Goal: Transaction & Acquisition: Purchase product/service

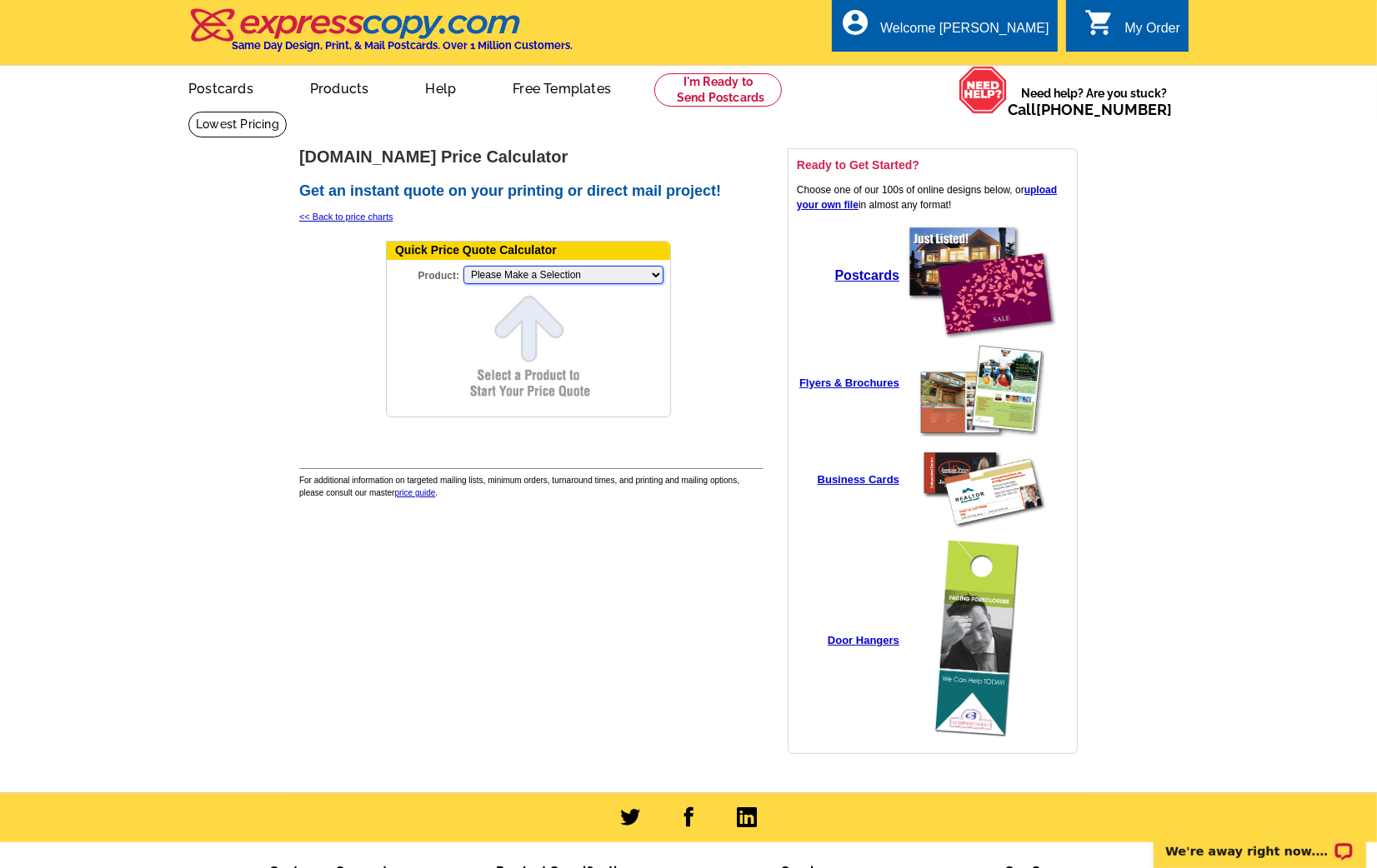
click at [530, 279] on select "Please Make a Selection Jumbo Postcard (5.5" x 8.5") Regular Postcard (4.25" x …" at bounding box center [564, 274] width 200 height 18
select select "2"
click at [463, 266] on select "Please Make a Selection Jumbo Postcard (5.5" x 8.5") Regular Postcard (4.25" x …" at bounding box center [564, 274] width 200 height 18
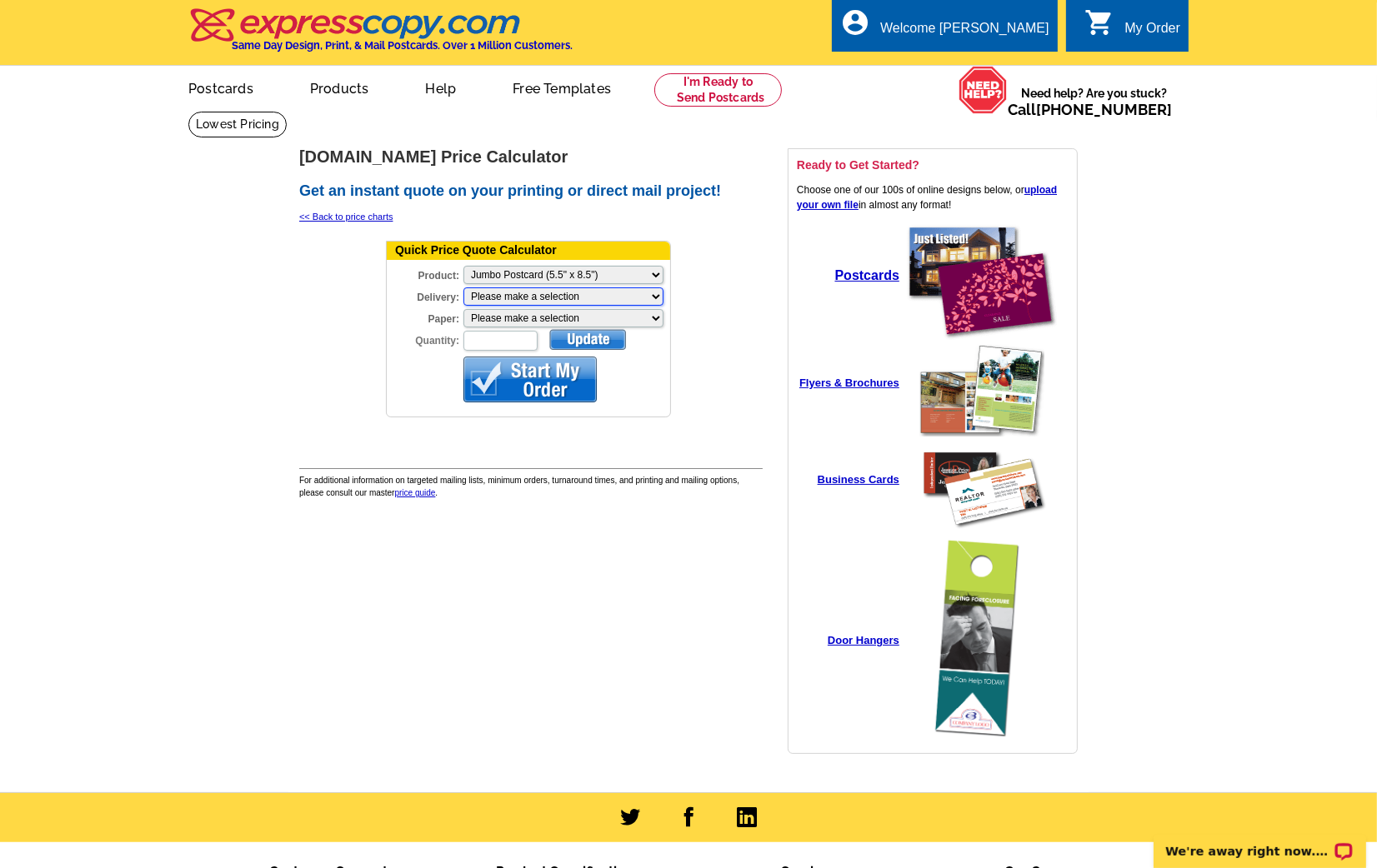
click at [505, 296] on select "Please make a selection Print + Address+USPS First Class Print-Only+Shipped To …" at bounding box center [564, 296] width 200 height 18
click at [496, 311] on select "Please make a selection Recyclable Board Magnetic Stock" at bounding box center [564, 318] width 200 height 18
select select "3"
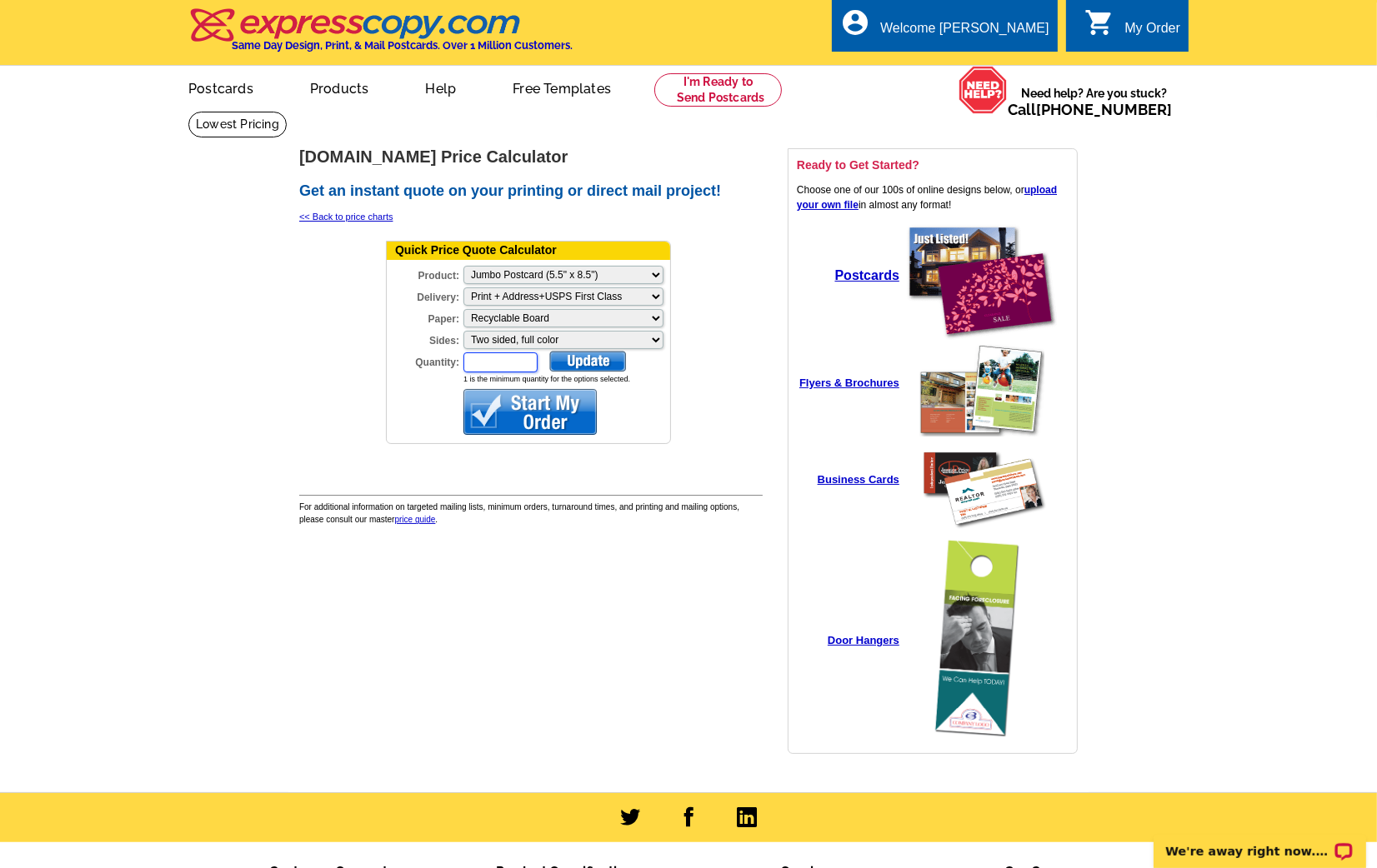
click at [488, 353] on input "Quantity:" at bounding box center [500, 362] width 74 height 20
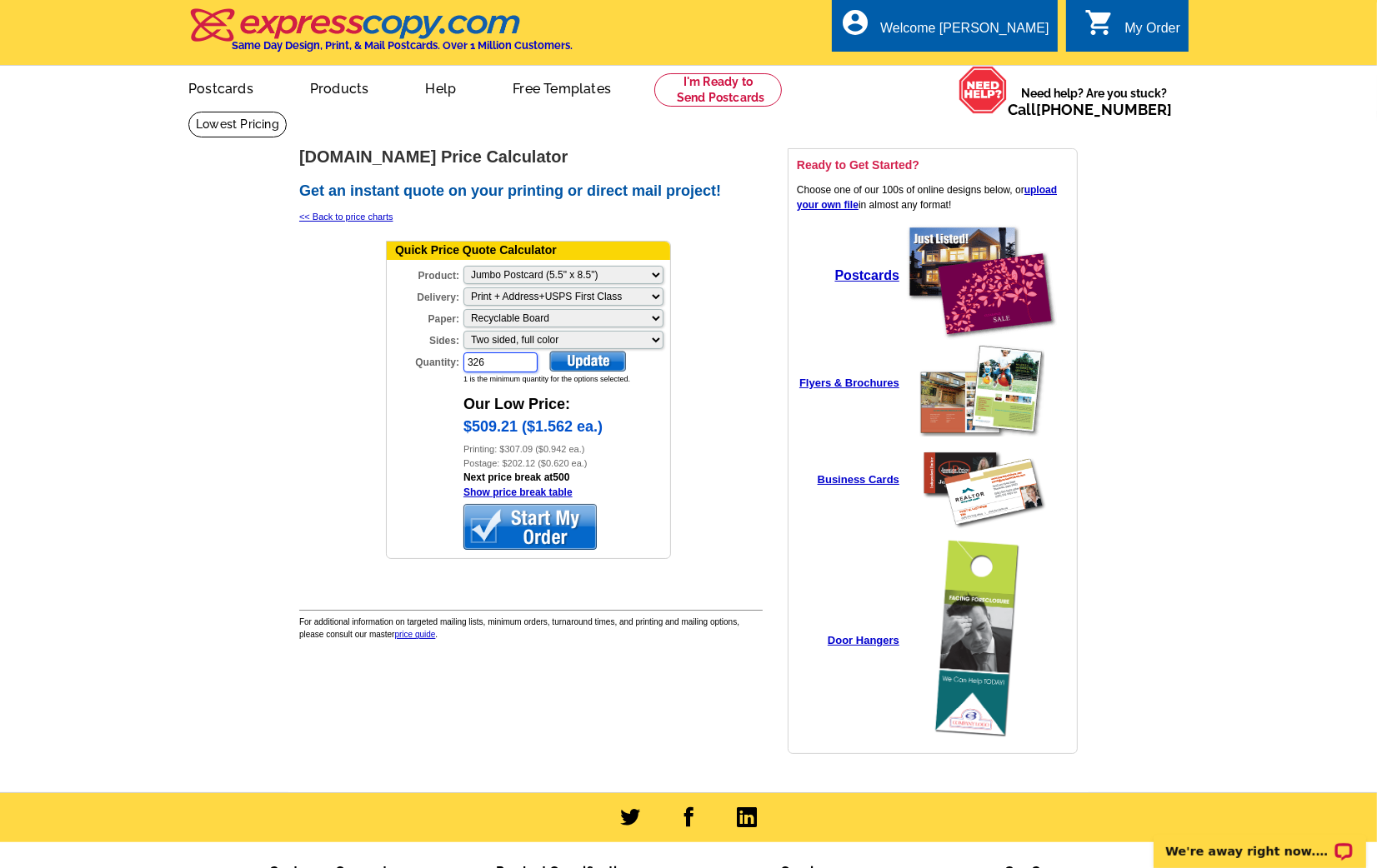
click at [487, 353] on input "326" at bounding box center [500, 362] width 74 height 20
type input "326"
